Goal: Use online tool/utility: Utilize a website feature to perform a specific function

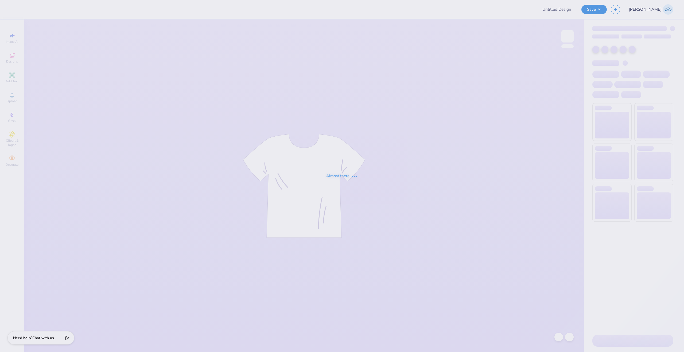
type input "Christmas Cocktail PIKE"
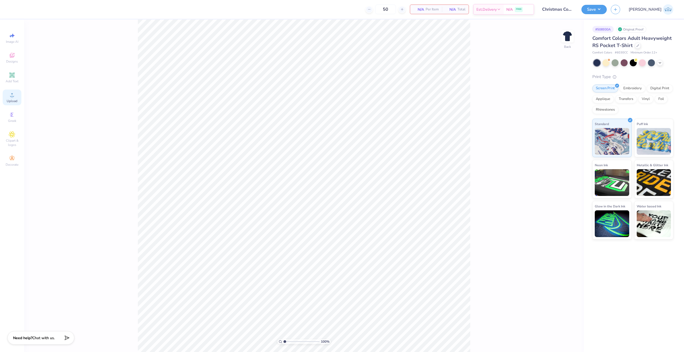
click at [15, 95] on icon at bounding box center [12, 95] width 6 height 6
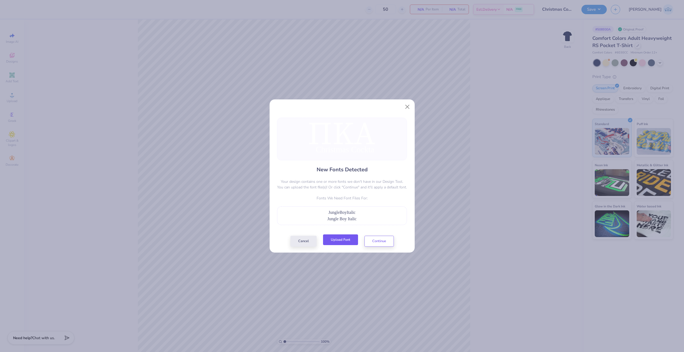
click at [334, 239] on button "Upload Font" at bounding box center [340, 239] width 35 height 11
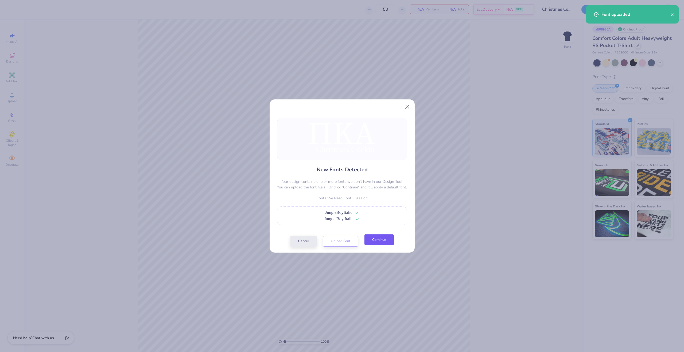
click at [373, 237] on button "Continue" at bounding box center [378, 239] width 29 height 11
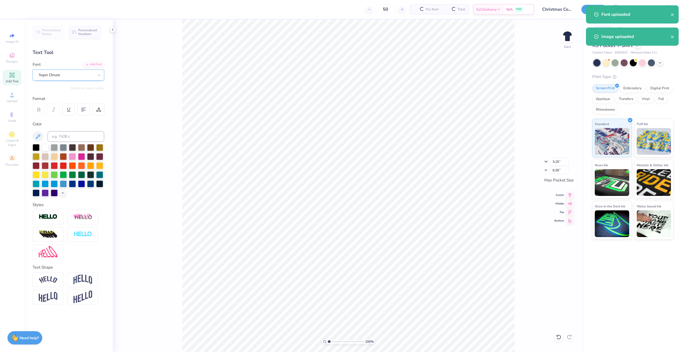
click at [47, 73] on div "Super Dream" at bounding box center [66, 75] width 56 height 8
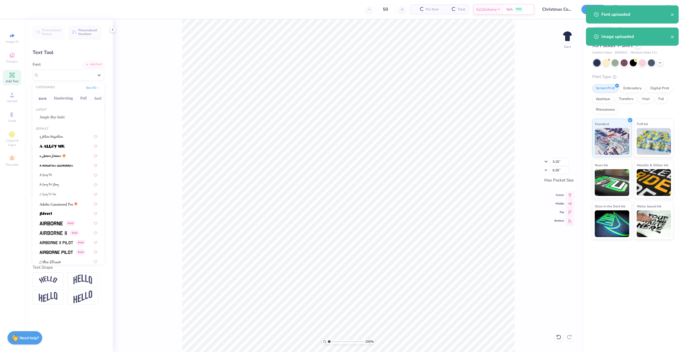
click at [69, 118] on div "Personalized Names Personalized Numbers Text Tool Add Font Font option Super Dr…" at bounding box center [68, 185] width 89 height 332
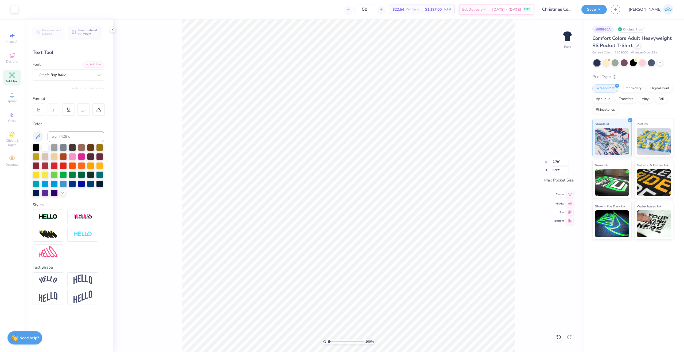
click at [564, 195] on div "Center" at bounding box center [563, 194] width 19 height 6
click at [567, 195] on icon at bounding box center [569, 194] width 7 height 6
click at [556, 163] on input "2.79" at bounding box center [558, 161] width 19 height 7
type input "3.50"
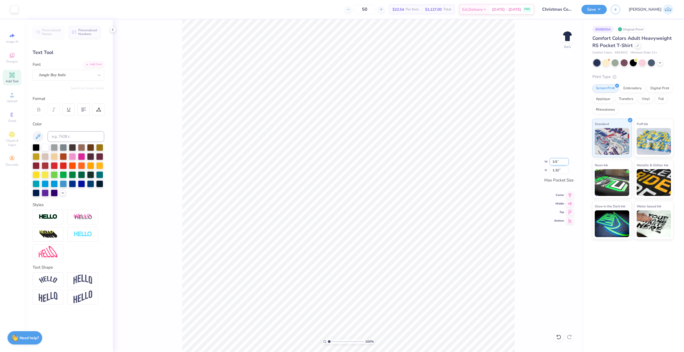
type input "1.65"
click at [570, 194] on icon at bounding box center [569, 194] width 7 height 6
click at [568, 204] on icon at bounding box center [569, 202] width 7 height 6
click at [563, 44] on div "Back" at bounding box center [567, 39] width 12 height 19
click at [14, 99] on div "Upload" at bounding box center [12, 97] width 19 height 16
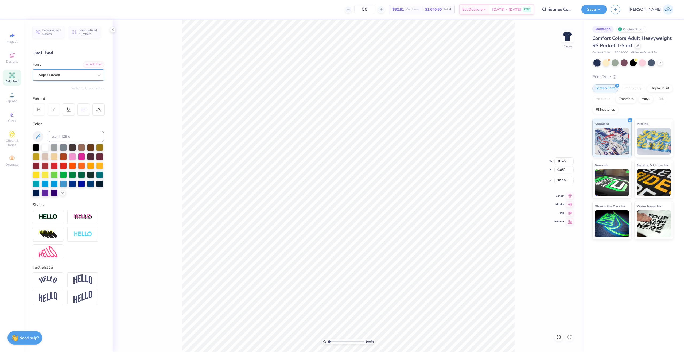
click at [60, 75] on div "Super Dream" at bounding box center [66, 75] width 56 height 8
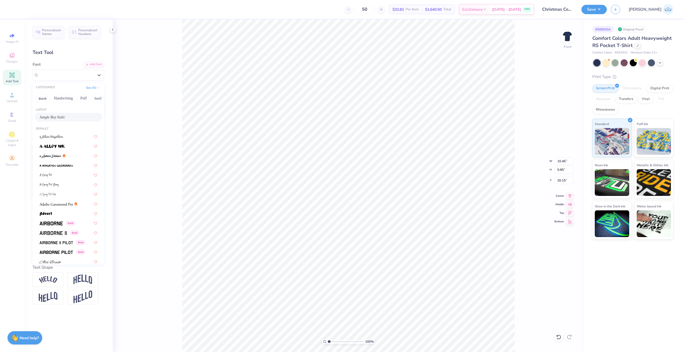
click at [63, 115] on div "Jungle Boy Italic" at bounding box center [69, 117] width 58 height 6
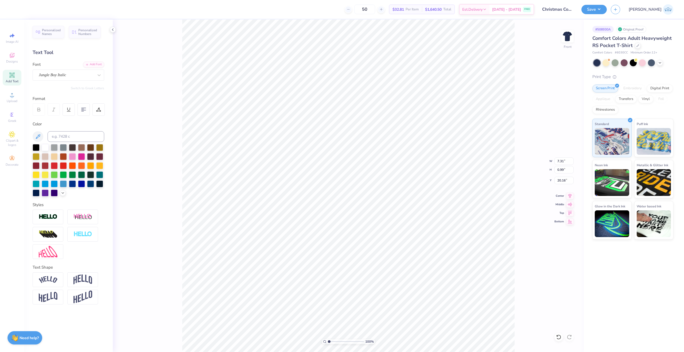
type input "7.31"
type input "0.99"
type input "20.16"
click at [565, 197] on div "Center" at bounding box center [563, 195] width 19 height 6
type input "14.32"
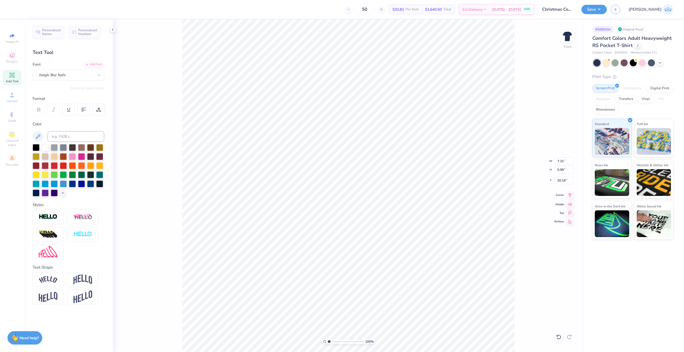
type input "12.25"
type input "7.50"
click at [570, 196] on icon at bounding box center [569, 195] width 7 height 6
click at [557, 163] on input "14.32" at bounding box center [563, 160] width 19 height 7
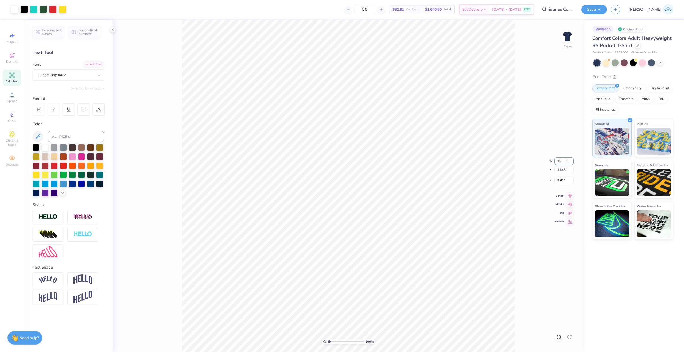
type input "12.00"
type input "11.43"
type input "8.61"
drag, startPoint x: 330, startPoint y: 342, endPoint x: 333, endPoint y: 342, distance: 3.0
click at [333, 342] on input "range" at bounding box center [346, 341] width 36 height 5
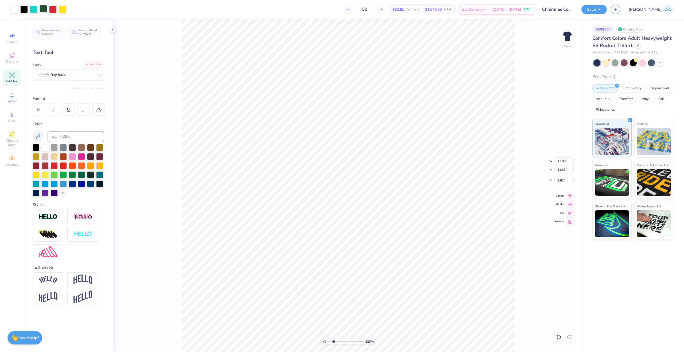
click at [44, 9] on div at bounding box center [43, 8] width 7 height 7
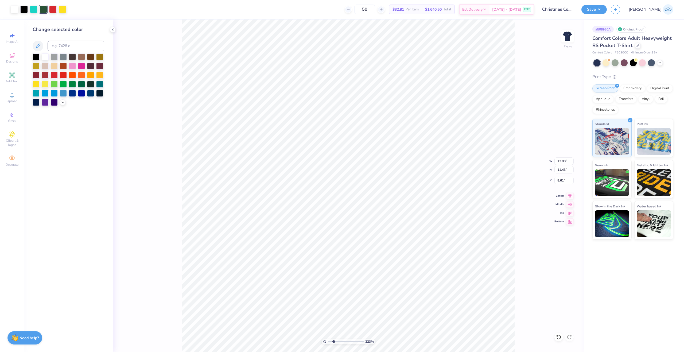
click at [64, 99] on div at bounding box center [69, 79] width 72 height 52
click at [69, 84] on div at bounding box center [72, 83] width 7 height 7
click at [64, 102] on icon at bounding box center [63, 102] width 4 height 4
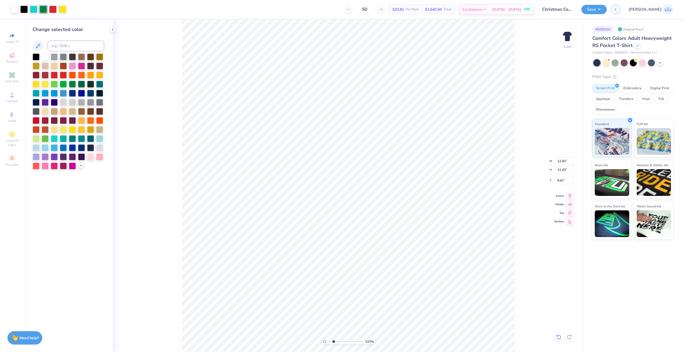
click at [556, 334] on icon at bounding box center [558, 336] width 5 height 5
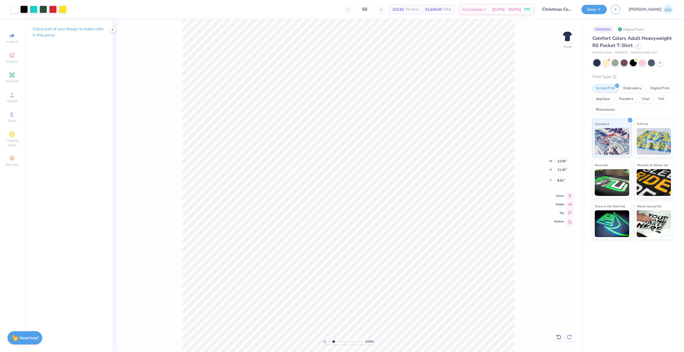
click at [570, 338] on icon at bounding box center [568, 336] width 5 height 5
type input "1"
click at [328, 342] on input "range" at bounding box center [346, 341] width 36 height 5
click at [560, 182] on input "8.61" at bounding box center [563, 179] width 19 height 7
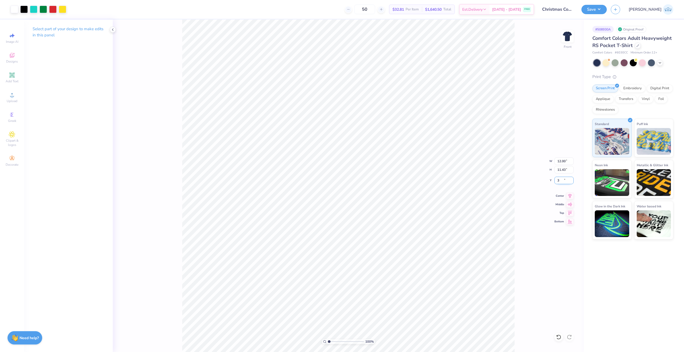
type input "3.00"
click at [332, 341] on input "range" at bounding box center [346, 341] width 36 height 5
drag, startPoint x: 335, startPoint y: 342, endPoint x: 331, endPoint y: 344, distance: 4.3
click at [331, 344] on input "range" at bounding box center [346, 341] width 36 height 5
drag, startPoint x: 337, startPoint y: 341, endPoint x: 273, endPoint y: 335, distance: 64.1
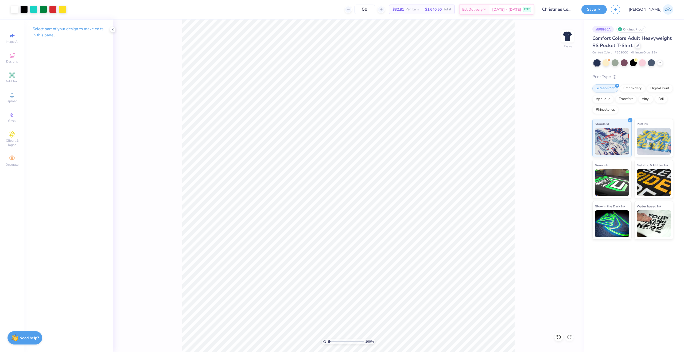
click at [328, 339] on input "range" at bounding box center [346, 341] width 36 height 5
click at [606, 11] on button "Save" at bounding box center [593, 8] width 25 height 9
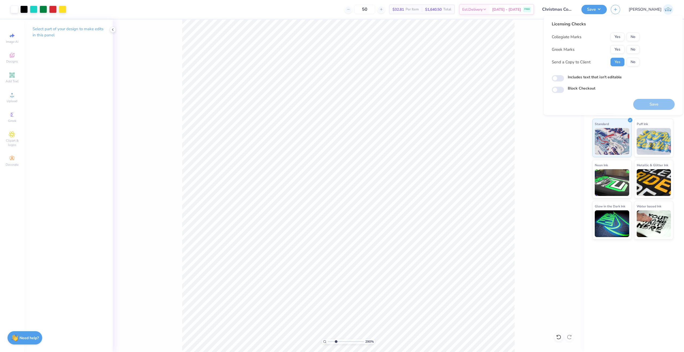
click at [336, 344] on input "range" at bounding box center [346, 341] width 36 height 5
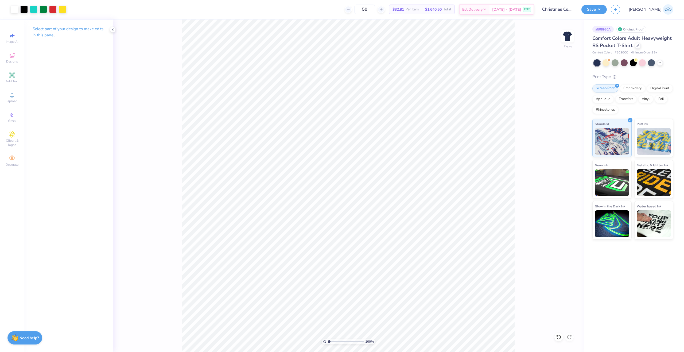
drag, startPoint x: 334, startPoint y: 342, endPoint x: 317, endPoint y: 343, distance: 17.1
type input "1"
click at [328, 343] on input "range" at bounding box center [346, 341] width 36 height 5
click at [606, 10] on button "Save" at bounding box center [593, 8] width 25 height 9
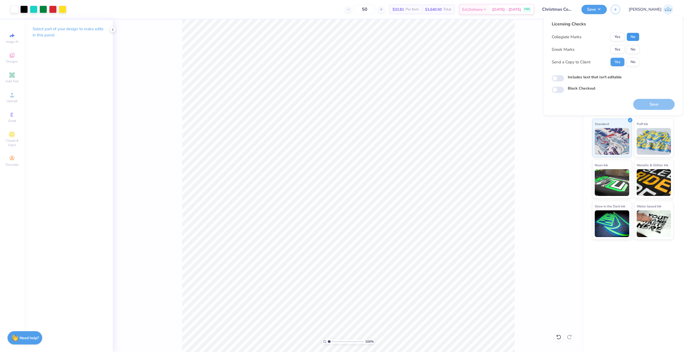
click at [635, 39] on button "No" at bounding box center [632, 37] width 13 height 9
click at [617, 50] on button "Yes" at bounding box center [617, 49] width 14 height 9
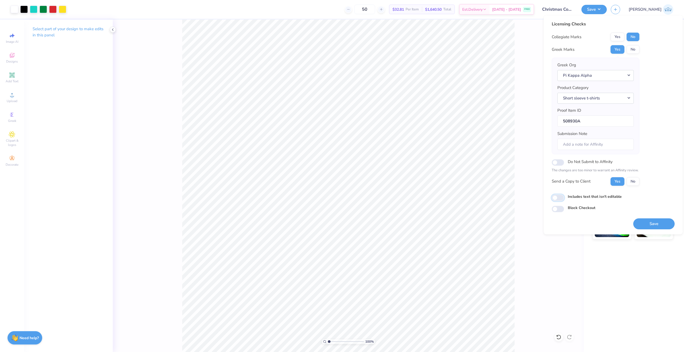
click at [556, 198] on input "Includes text that isn't editable" at bounding box center [557, 197] width 12 height 6
checkbox input "true"
click at [641, 221] on button "Save" at bounding box center [653, 223] width 41 height 11
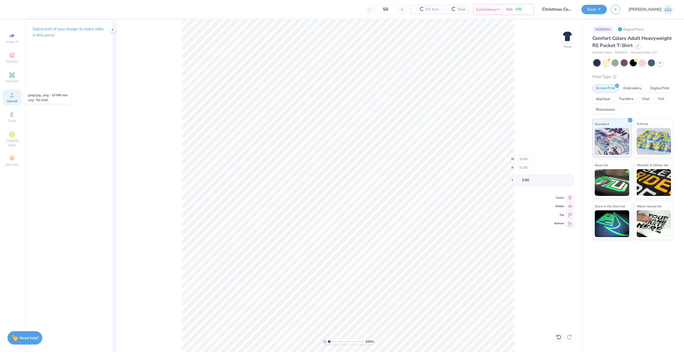
click at [11, 100] on span "Upload" at bounding box center [12, 101] width 11 height 4
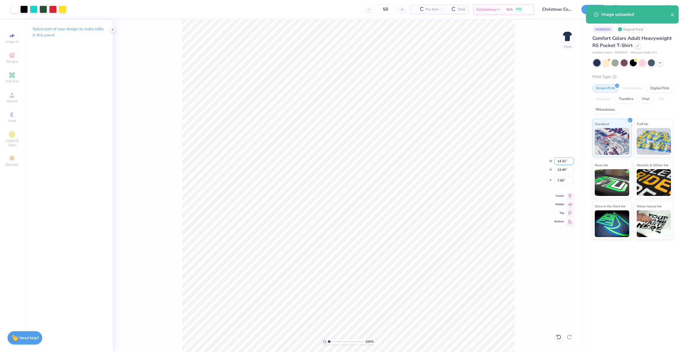
click at [562, 161] on input "14.32" at bounding box center [563, 160] width 19 height 7
click at [561, 180] on input "7.50" at bounding box center [563, 179] width 19 height 7
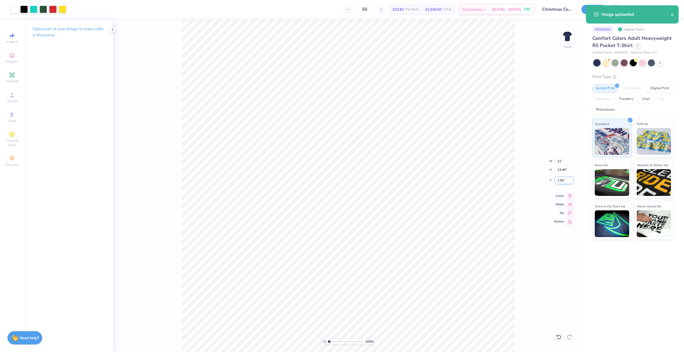
click at [561, 180] on input "7.50" at bounding box center [563, 179] width 19 height 7
type input "12.00"
type input "11.31"
type input "3.00"
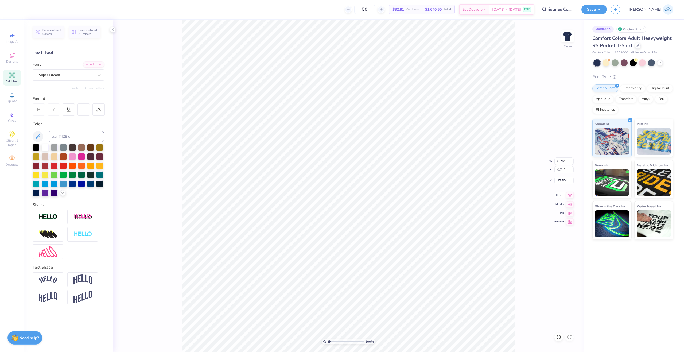
click at [564, 198] on div "100 % Front W 8.76 8.76 " H 0.71 0.71 " Y 13.60 13.60 " Center Middle Top Bottom" at bounding box center [348, 185] width 471 height 332
click at [50, 79] on div "Super Dream" at bounding box center [69, 74] width 72 height 11
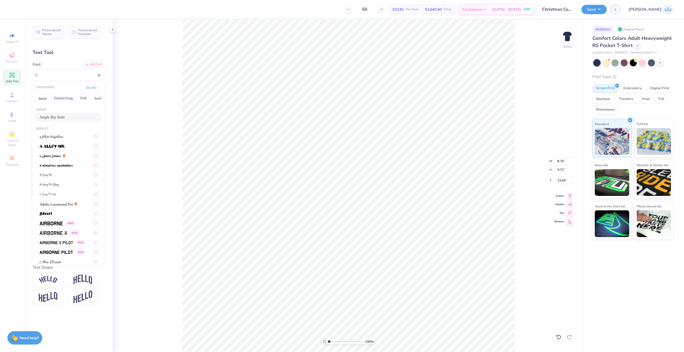
click at [56, 117] on span "Jungle Boy Italic" at bounding box center [53, 117] width 26 height 6
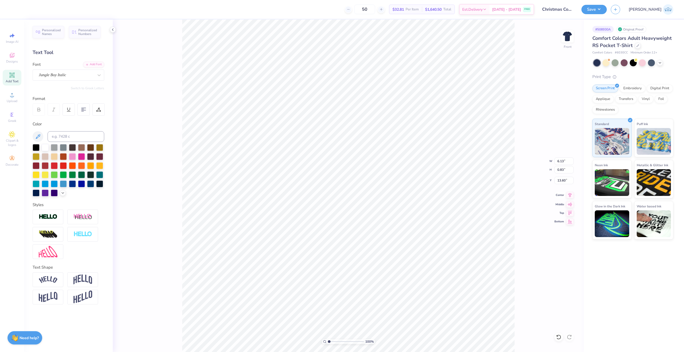
type input "6.13"
type input "0.83"
click at [569, 196] on icon at bounding box center [569, 195] width 7 height 6
drag, startPoint x: 331, startPoint y: 340, endPoint x: 342, endPoint y: 340, distance: 11.2
click at [342, 341] on input "range" at bounding box center [346, 341] width 36 height 5
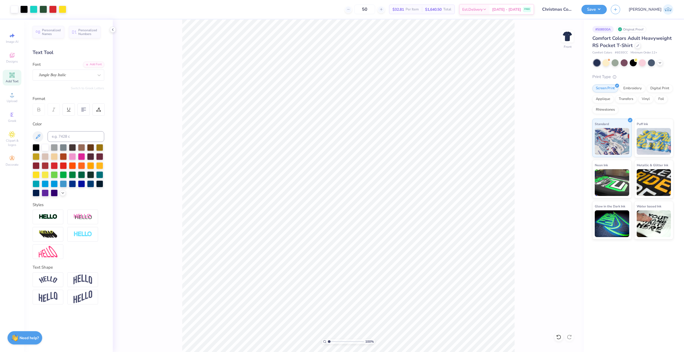
drag, startPoint x: 340, startPoint y: 341, endPoint x: 311, endPoint y: 343, distance: 29.5
type input "1"
click at [328, 343] on input "range" at bounding box center [346, 341] width 36 height 5
click at [606, 8] on button "Save" at bounding box center [593, 8] width 25 height 9
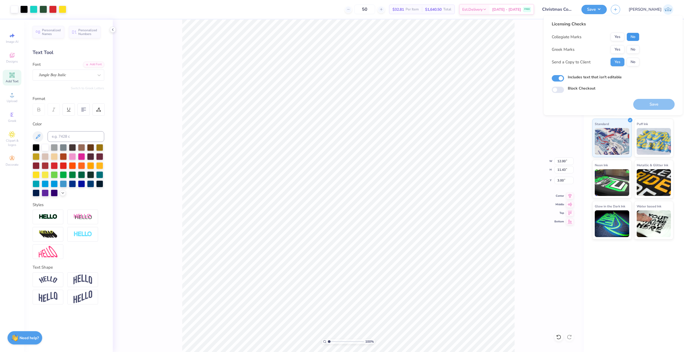
click at [634, 34] on button "No" at bounding box center [632, 37] width 13 height 9
click at [620, 50] on button "Yes" at bounding box center [617, 49] width 14 height 9
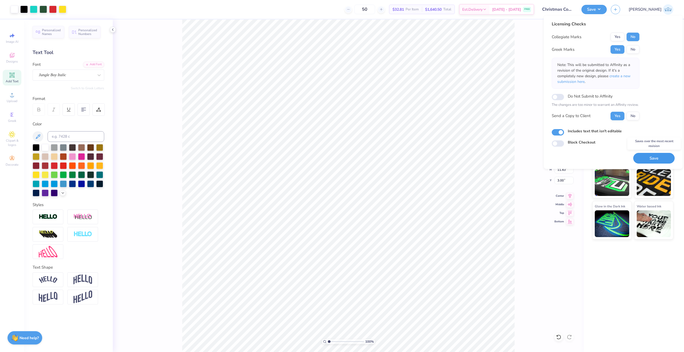
click at [640, 158] on button "Save" at bounding box center [653, 158] width 41 height 11
